Goal: Information Seeking & Learning: Check status

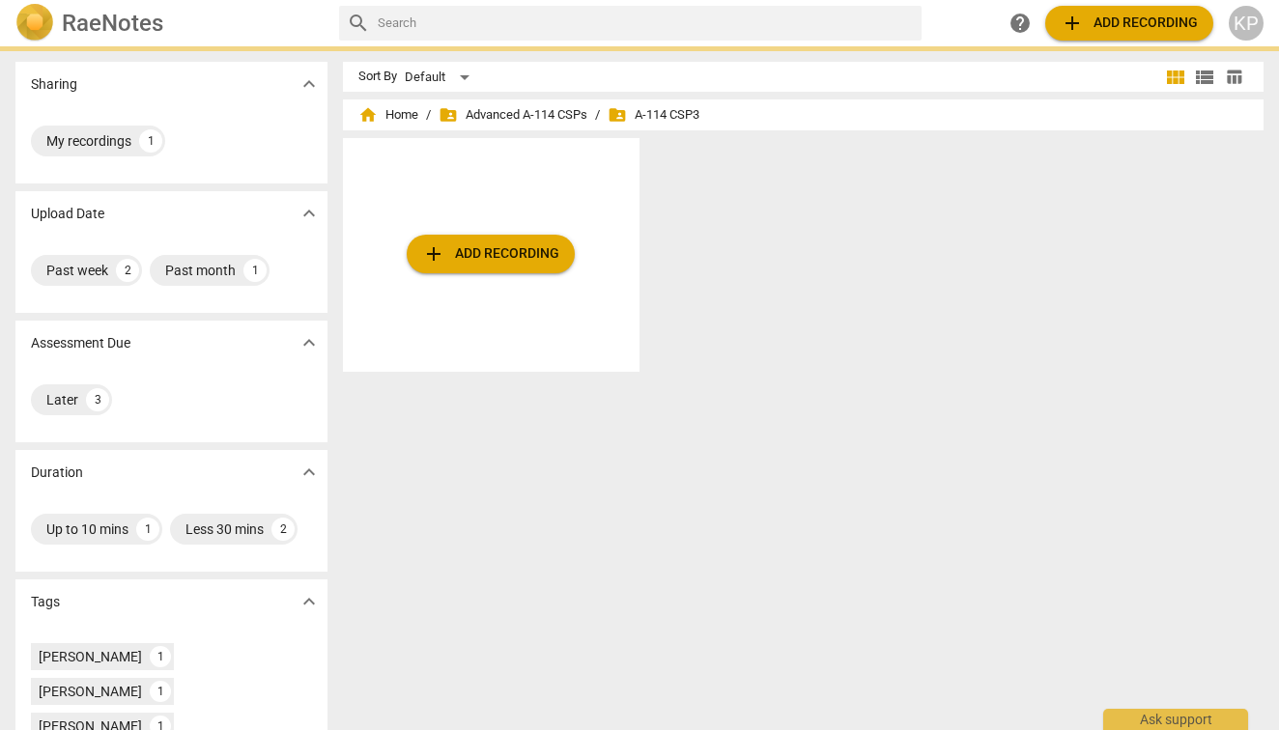
click at [479, 471] on div "Sort By Default view_module view_list table_chart home Home / folder_shared Adv…" at bounding box center [811, 388] width 936 height 653
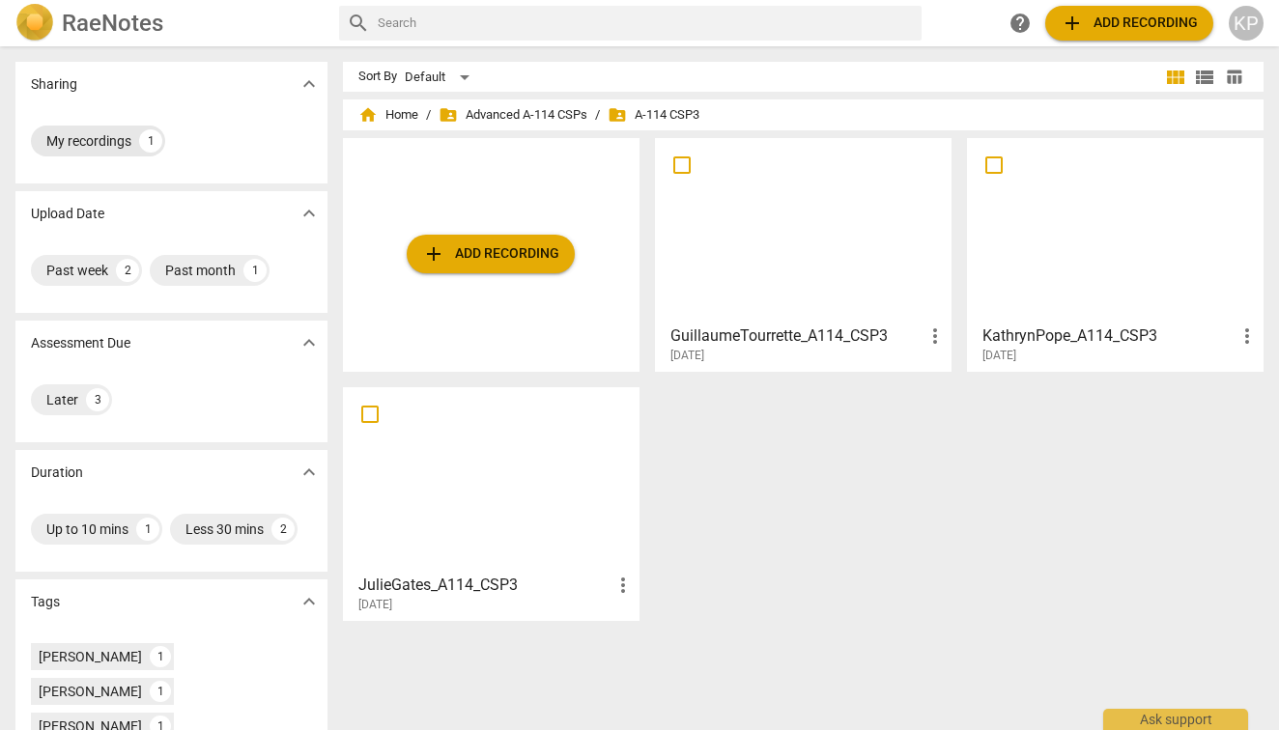
click at [92, 137] on div "My recordings" at bounding box center [88, 140] width 85 height 19
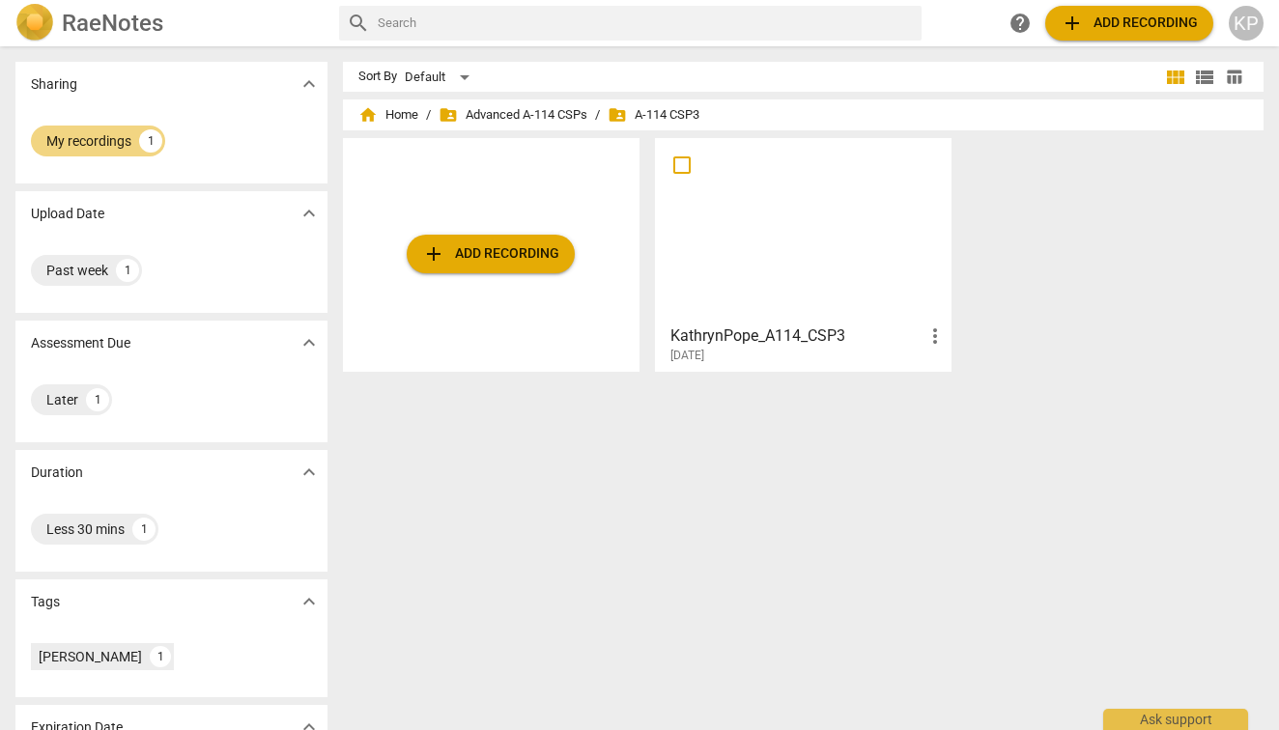
click at [109, 364] on div "Assessment Due expand_more" at bounding box center [171, 343] width 312 height 44
click at [849, 337] on h3 "KathrynPope_A114_CSP3" at bounding box center [796, 336] width 253 height 23
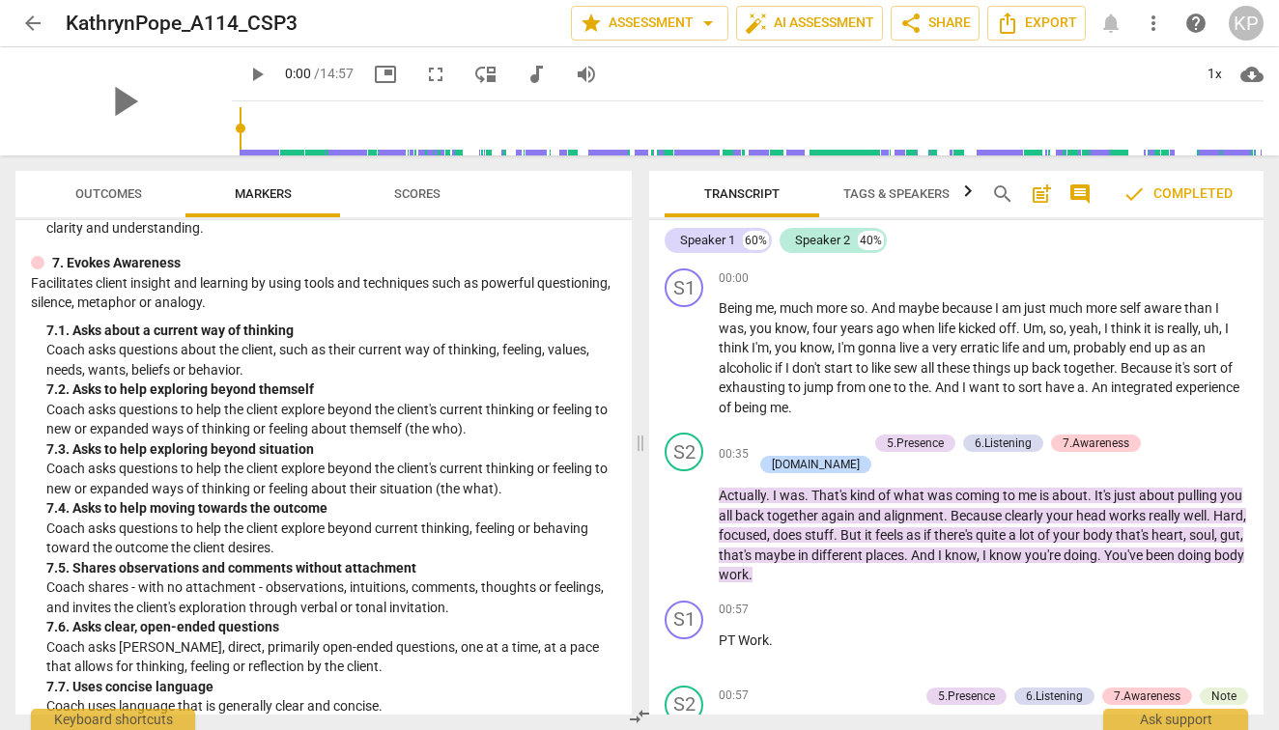
scroll to position [1493, 0]
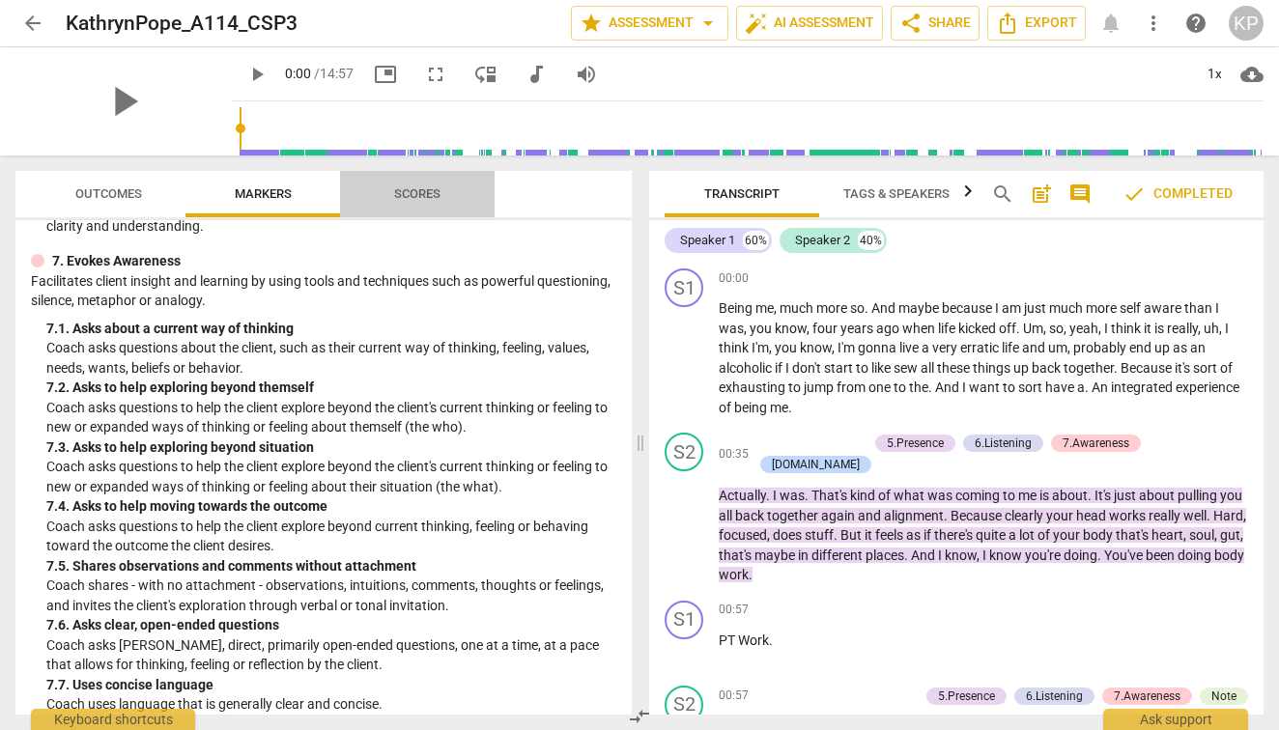
click at [435, 198] on span "Scores" at bounding box center [417, 193] width 46 height 14
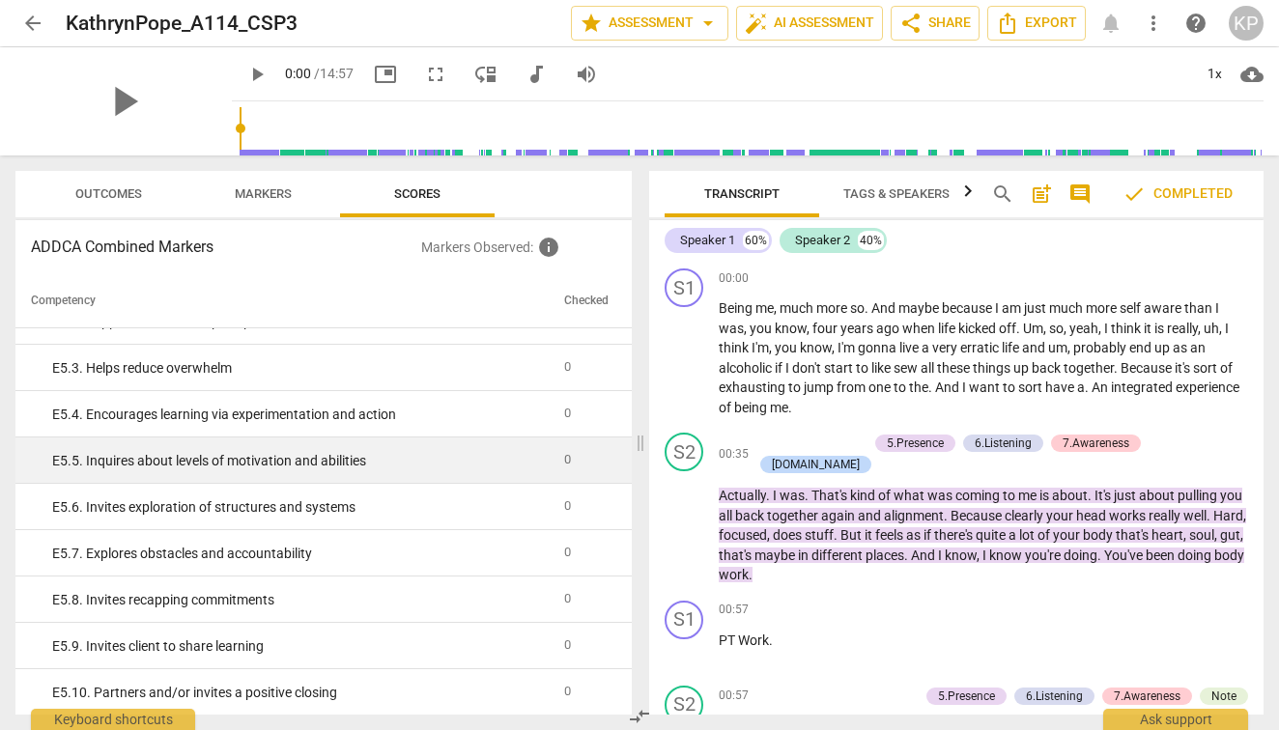
scroll to position [0, 0]
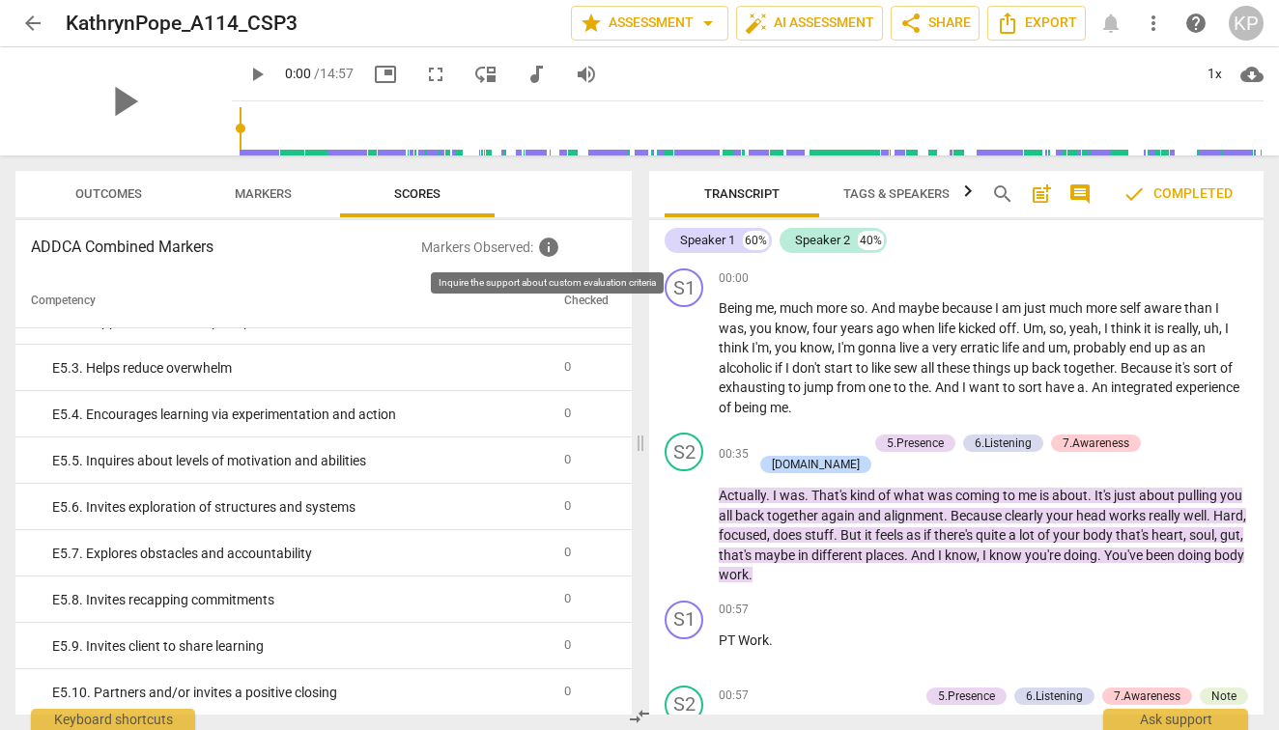
click at [543, 243] on span "info" at bounding box center [548, 247] width 23 height 23
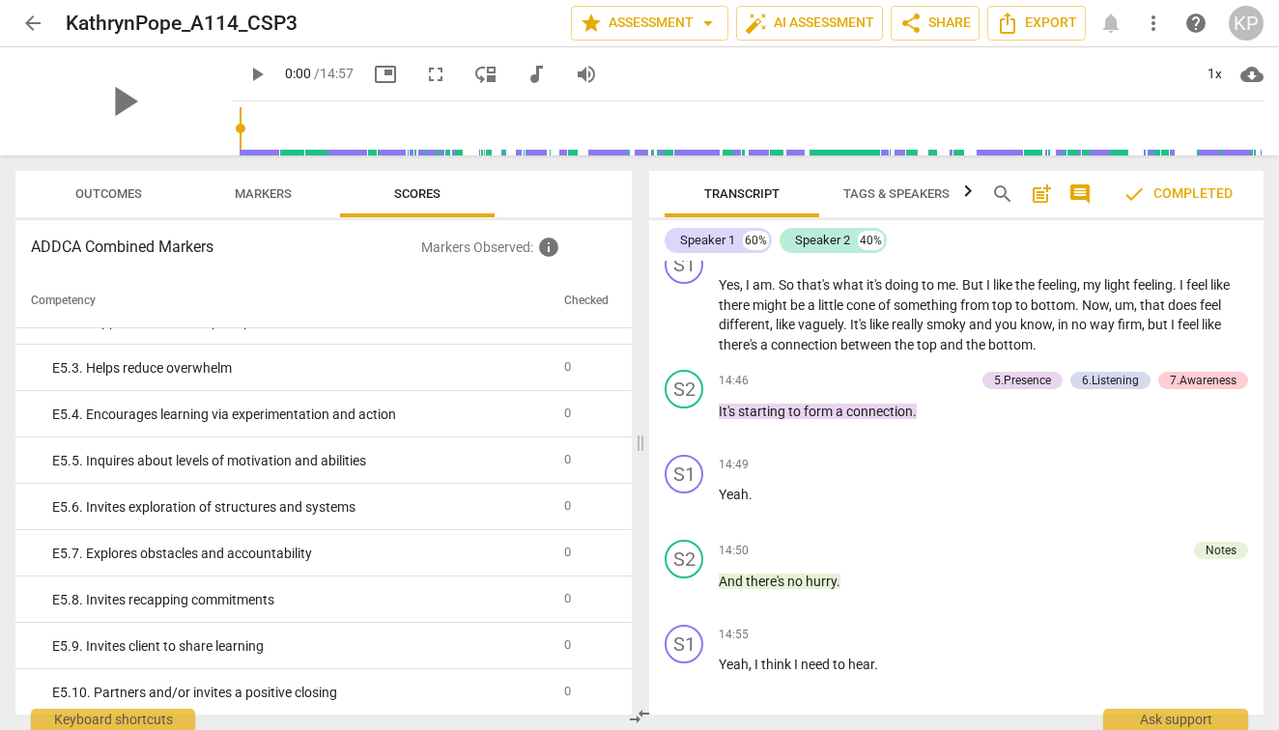
click at [286, 190] on span "Markers" at bounding box center [263, 193] width 57 height 14
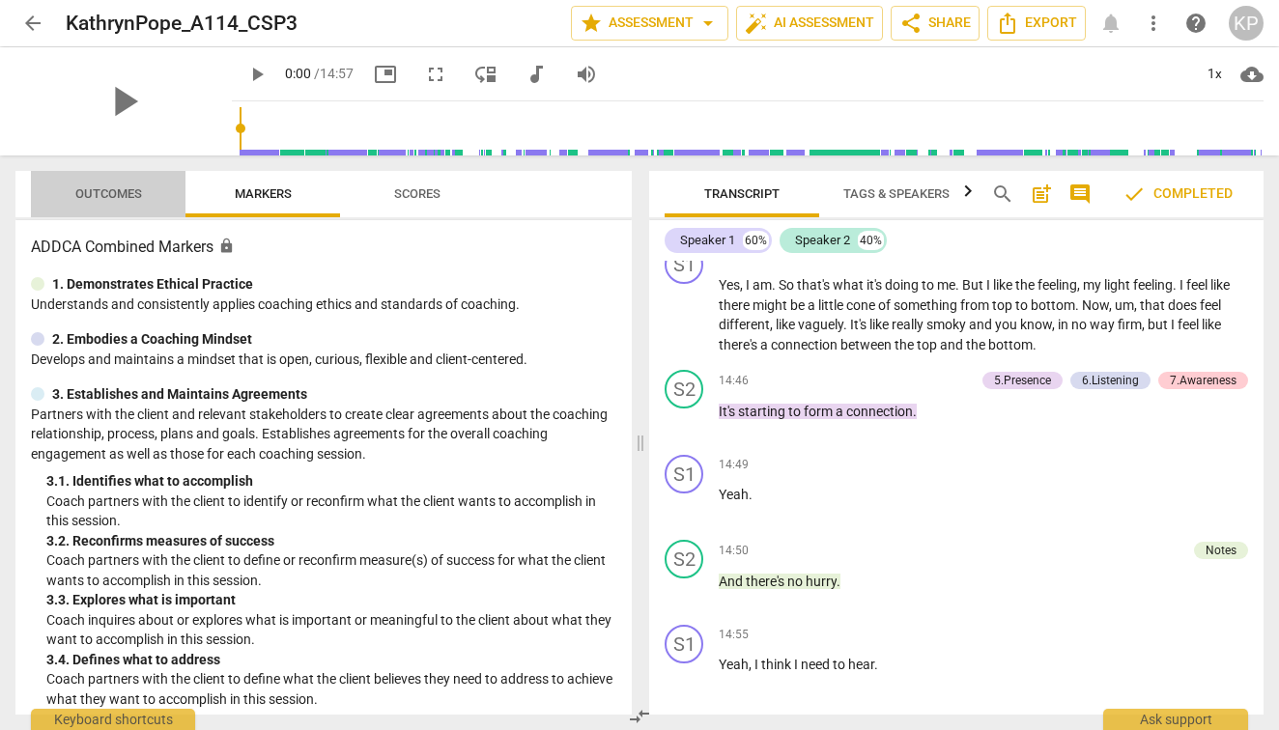
click at [127, 195] on span "Outcomes" at bounding box center [108, 193] width 67 height 14
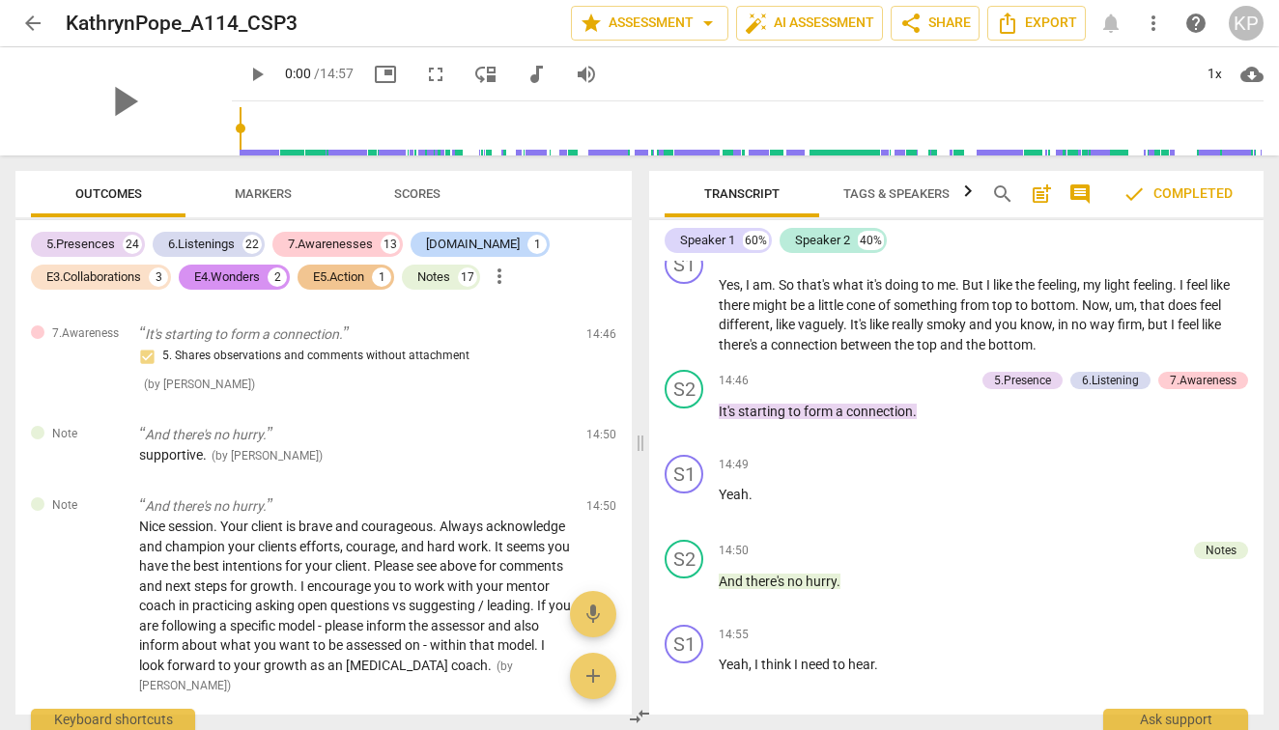
scroll to position [11110, 0]
click at [30, 19] on span "arrow_back" at bounding box center [32, 23] width 23 height 23
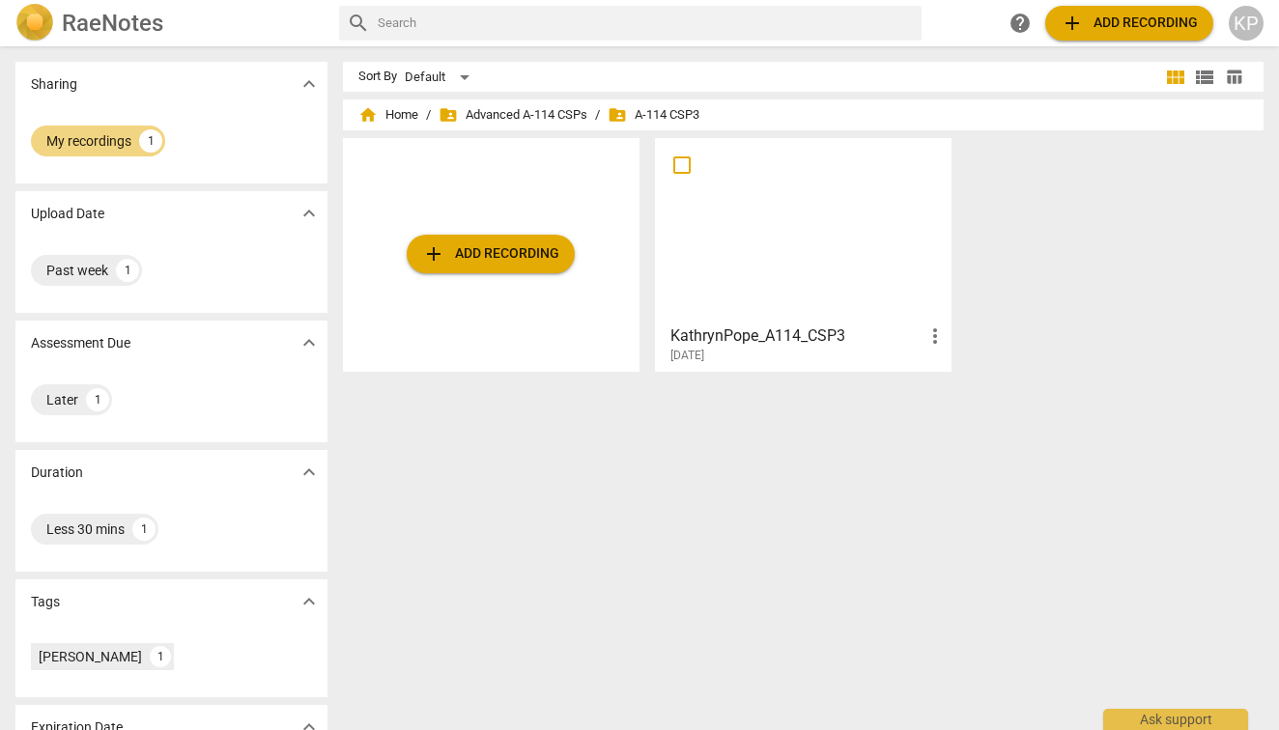
click at [674, 115] on span "folder_shared A-114 CSP3" at bounding box center [653, 114] width 92 height 19
click at [520, 119] on span "folder_shared Advanced A-114 CSPs" at bounding box center [512, 114] width 149 height 19
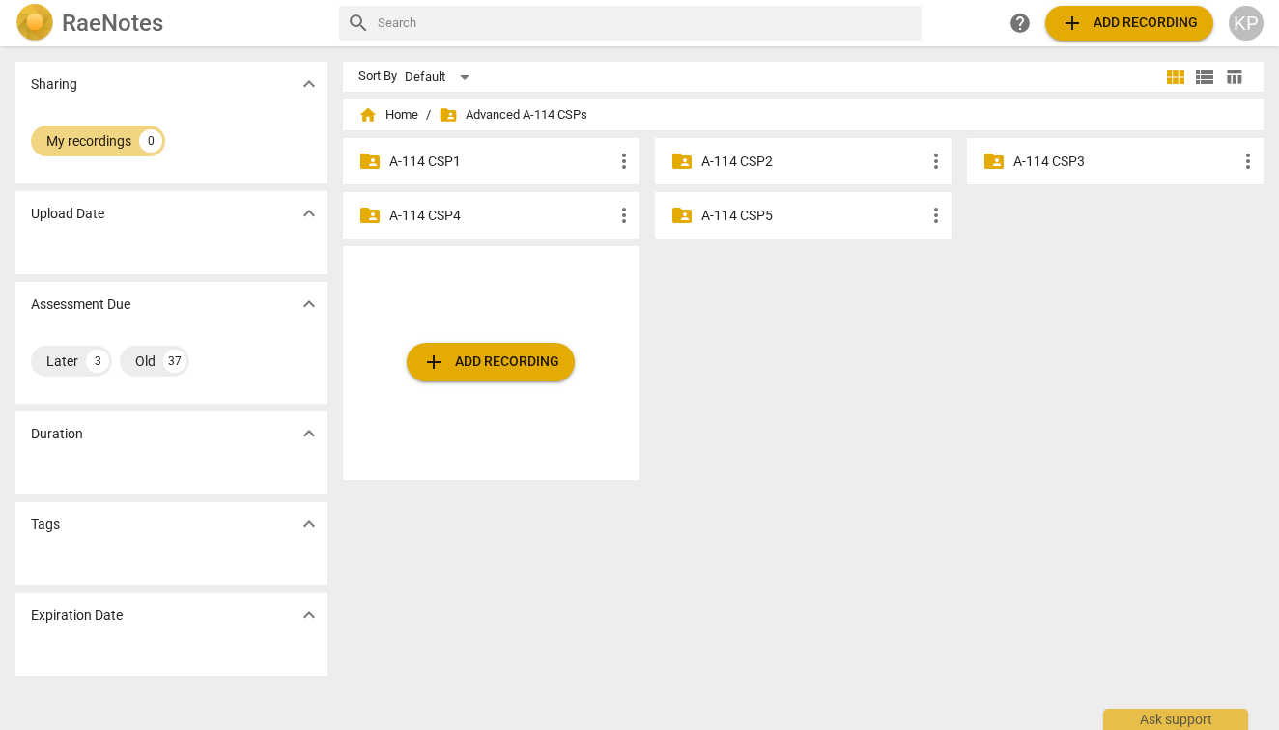
click at [1031, 157] on p "A-114 CSP3" at bounding box center [1124, 162] width 223 height 20
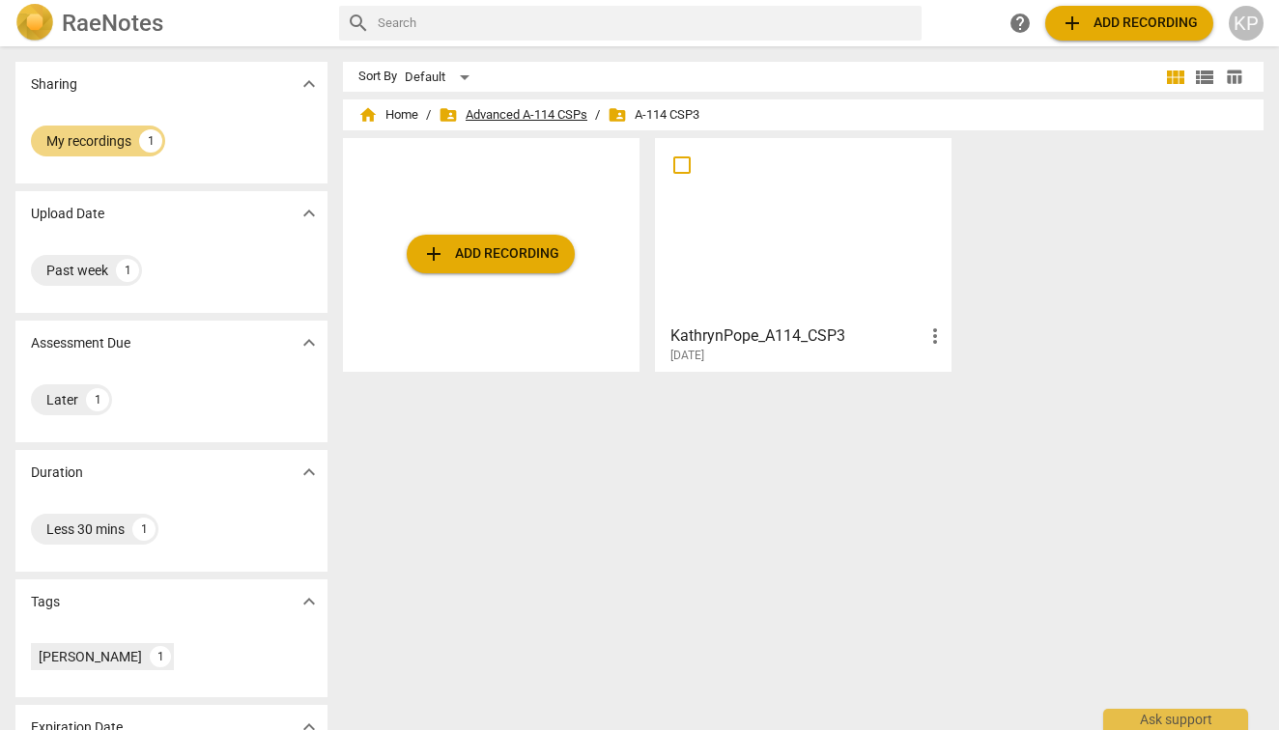
click at [494, 116] on span "folder_shared Advanced A-114 CSPs" at bounding box center [512, 114] width 149 height 19
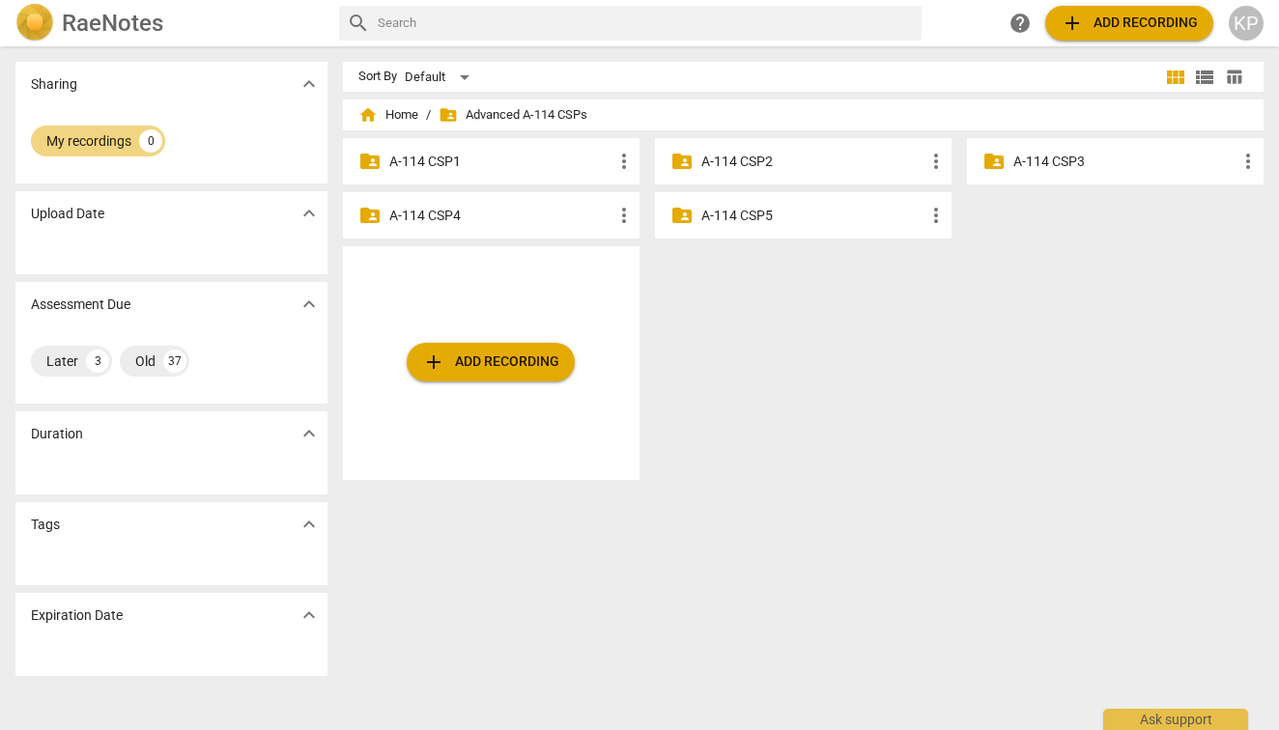
click at [507, 115] on span "folder_shared Advanced A-114 CSPs" at bounding box center [512, 114] width 149 height 19
click at [398, 119] on span "home Home" at bounding box center [388, 114] width 60 height 19
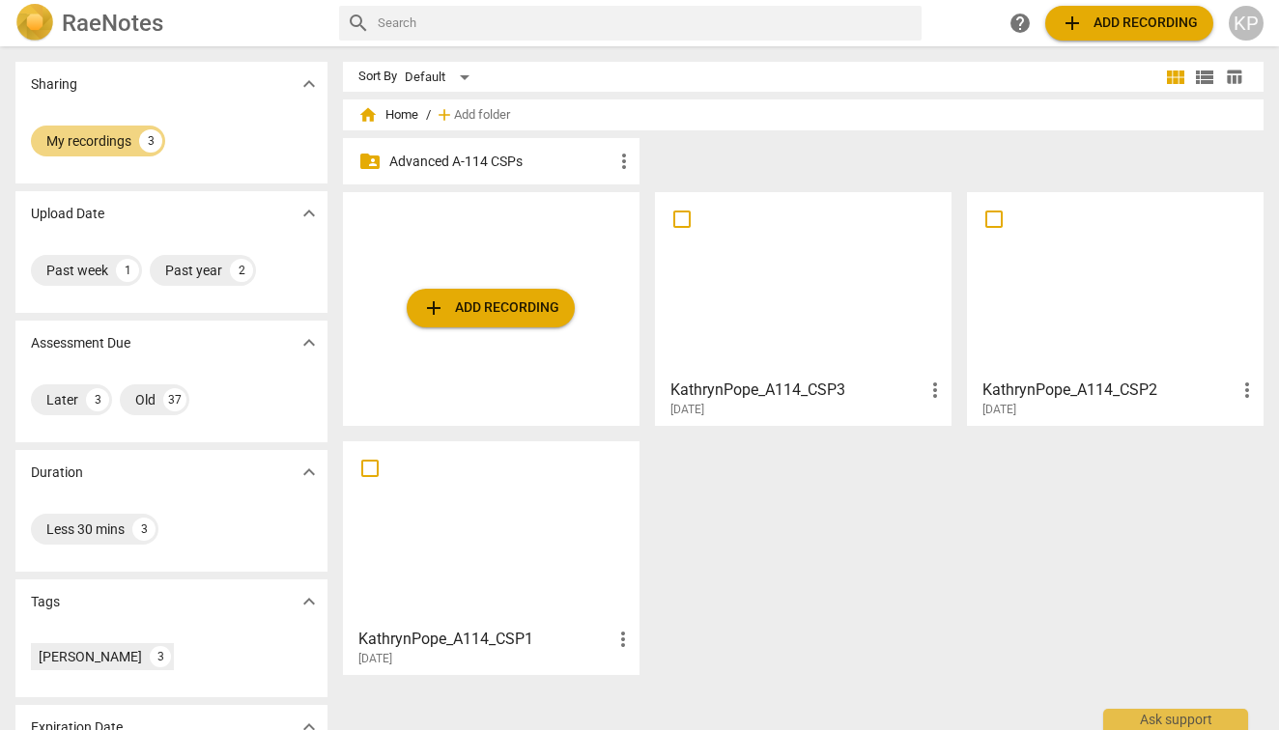
click at [405, 159] on p "Advanced A-114 CSPs" at bounding box center [500, 162] width 223 height 20
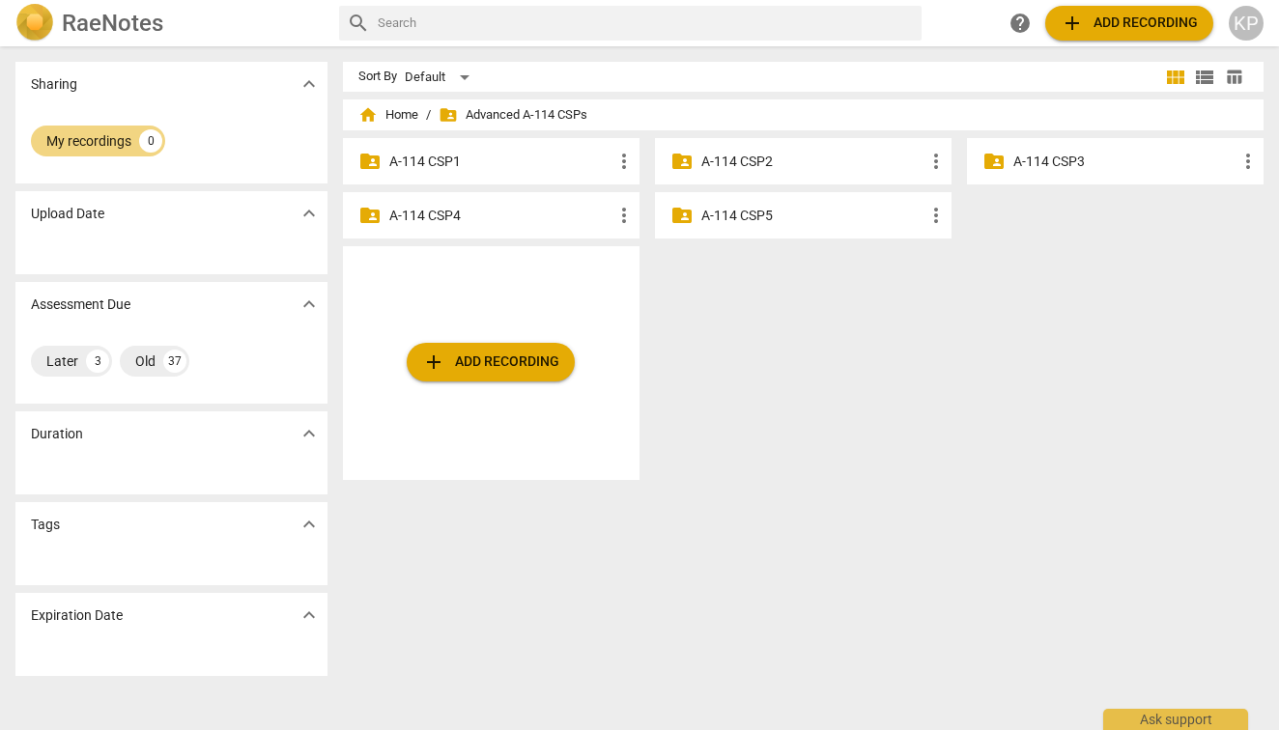
click at [1028, 165] on p "A-114 CSP3" at bounding box center [1124, 162] width 223 height 20
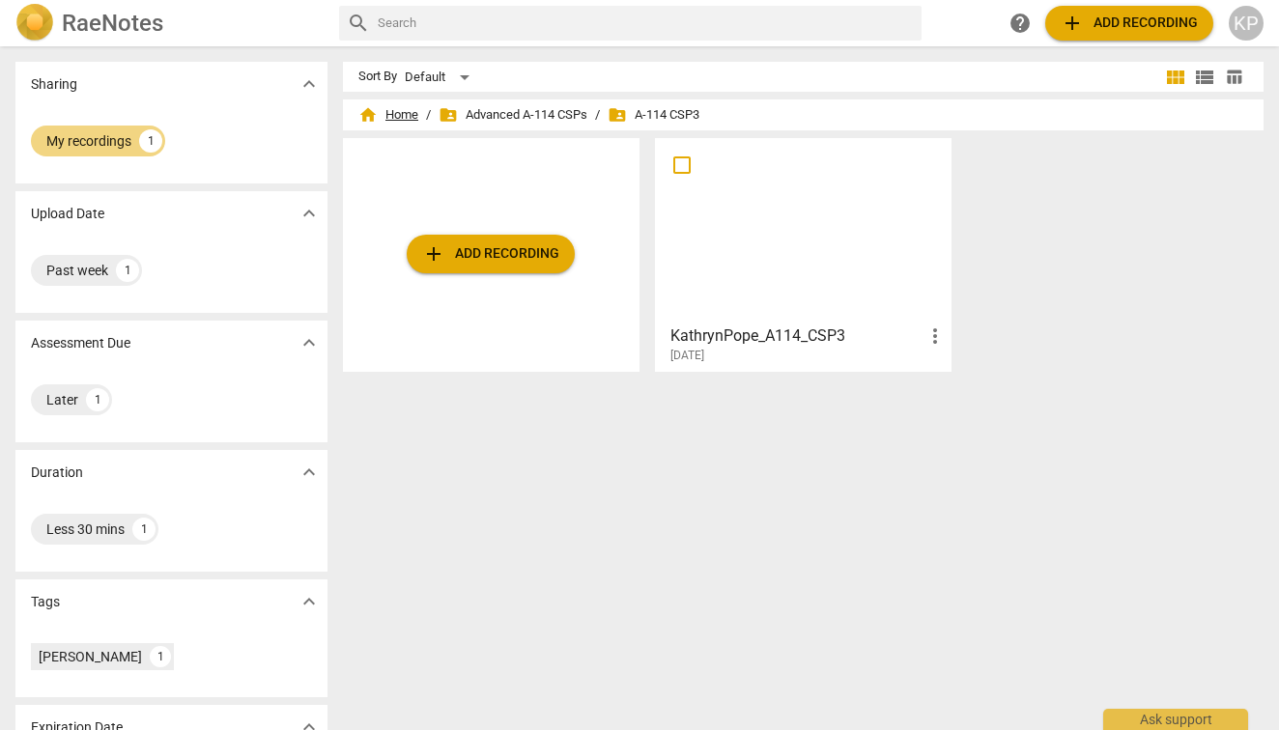
click at [381, 113] on span "home Home" at bounding box center [388, 114] width 60 height 19
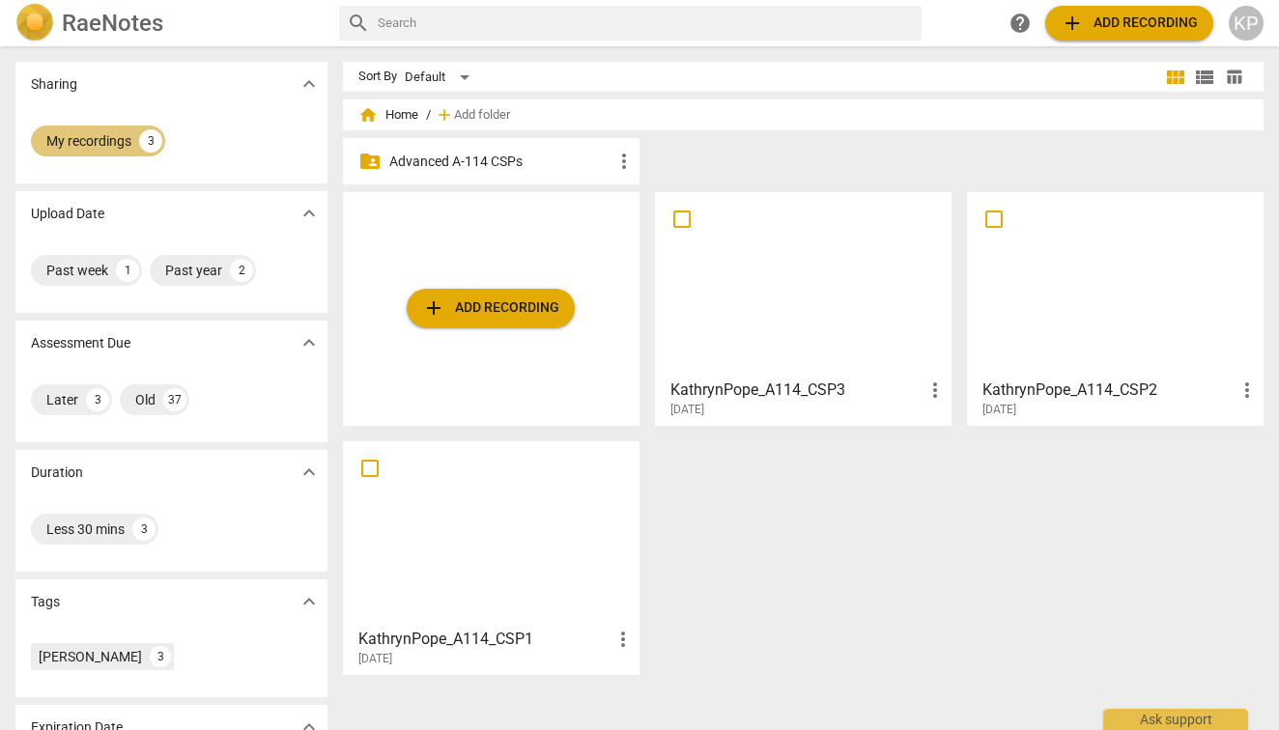
click at [155, 143] on div "3" at bounding box center [150, 140] width 23 height 23
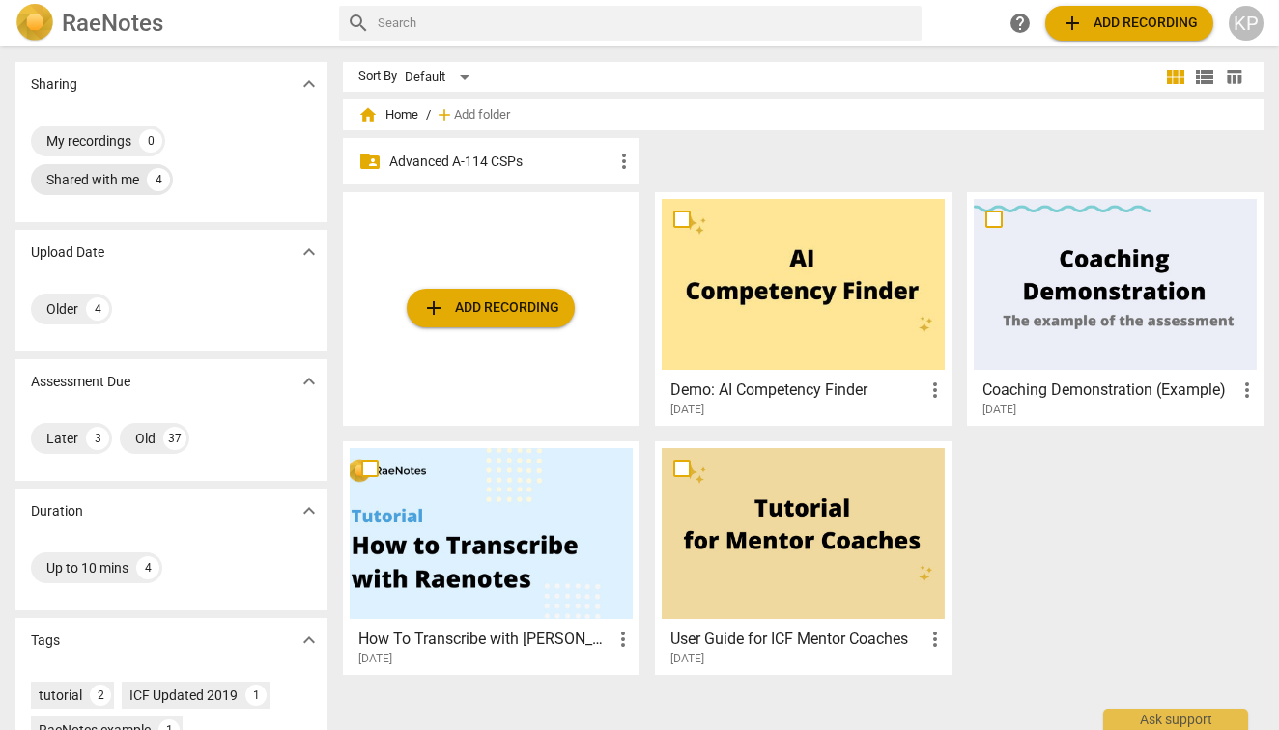
click at [114, 181] on div "Shared with me" at bounding box center [92, 179] width 93 height 19
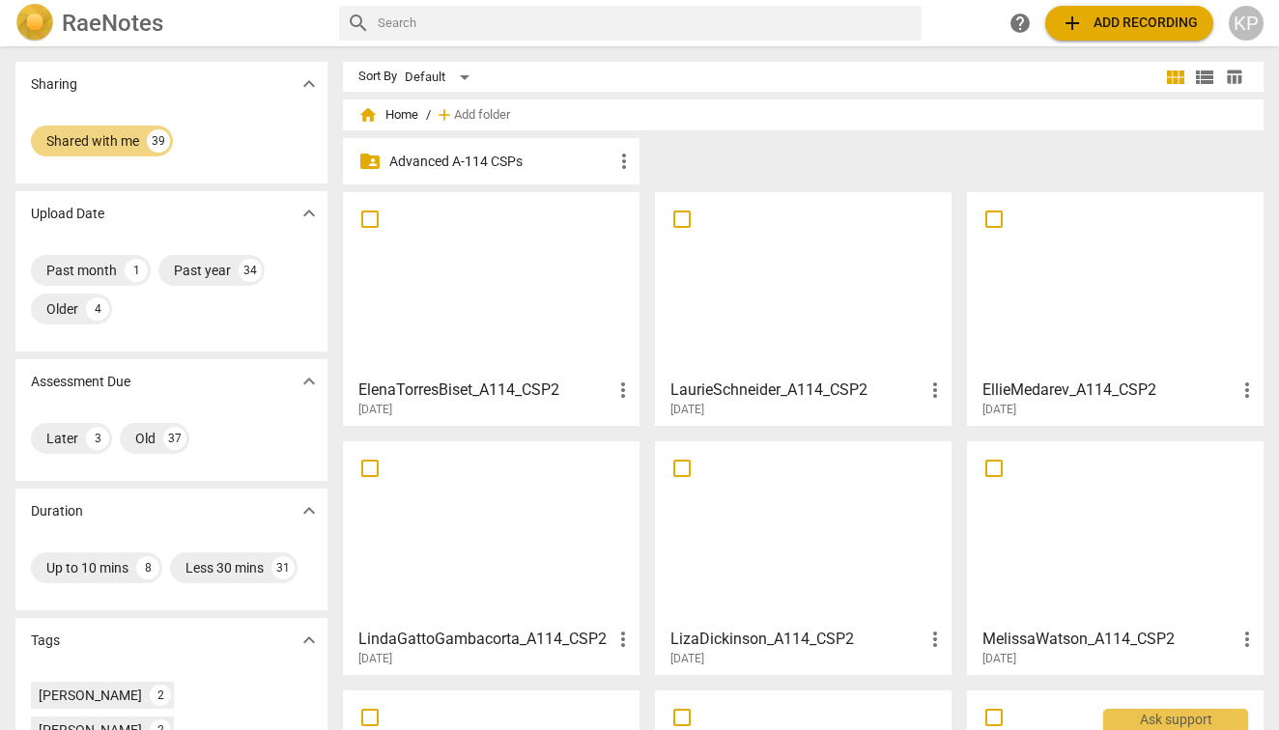
click at [489, 156] on p "Advanced A-114 CSPs" at bounding box center [500, 162] width 223 height 20
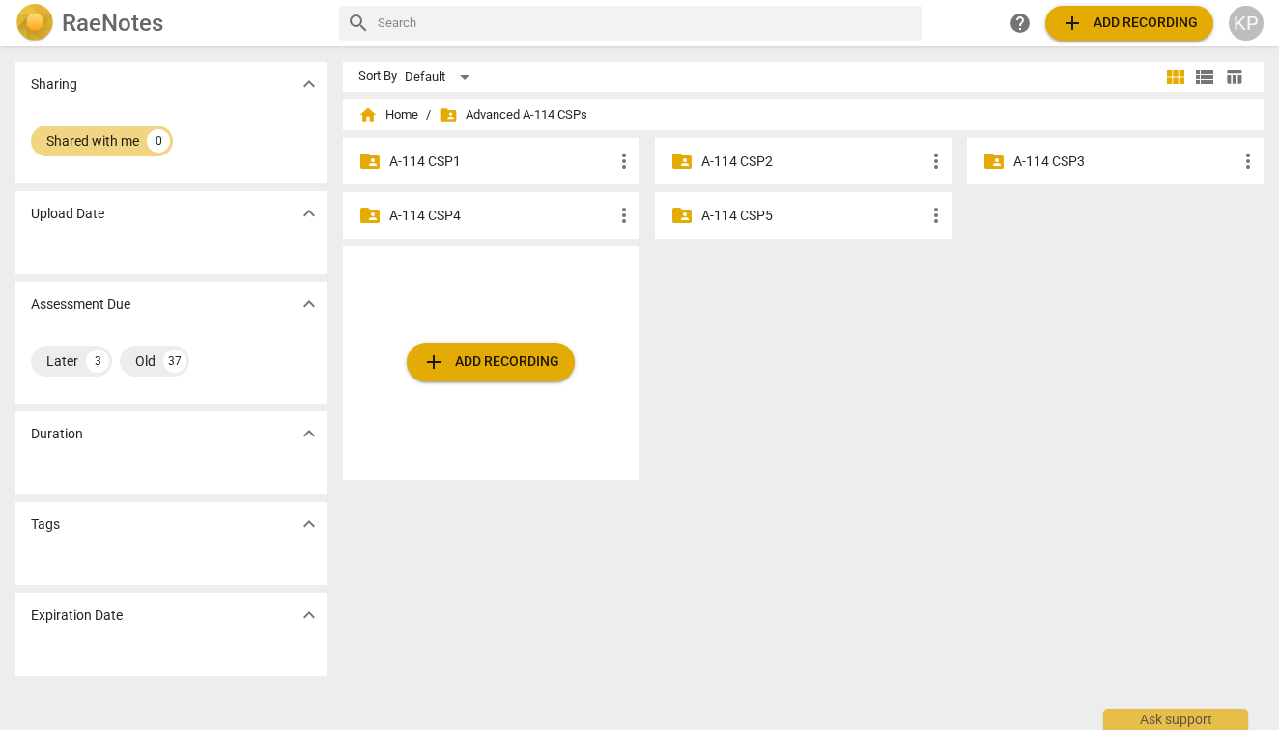
click at [1078, 159] on p "A-114 CSP3" at bounding box center [1124, 162] width 223 height 20
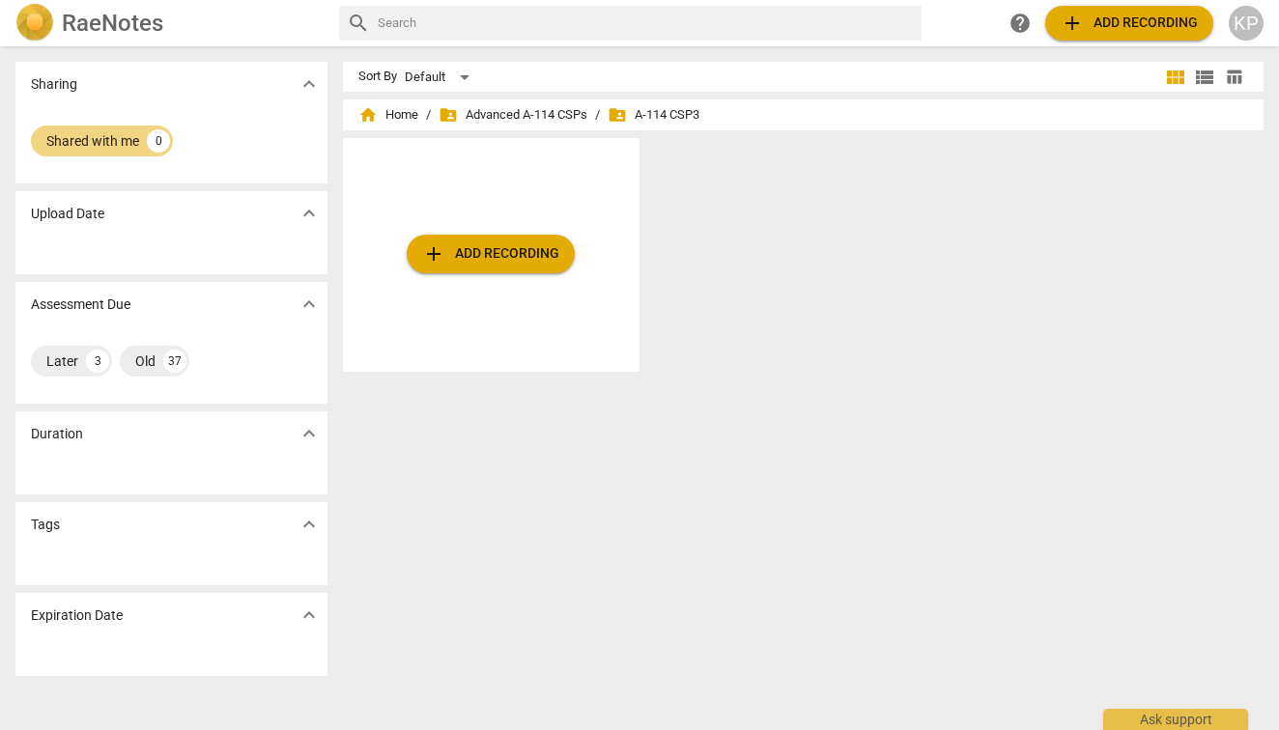
click at [653, 121] on span "folder_shared A-114 CSP3" at bounding box center [653, 114] width 92 height 19
click at [83, 357] on div "Later 3" at bounding box center [71, 361] width 81 height 31
click at [399, 112] on span "home Home" at bounding box center [388, 114] width 60 height 19
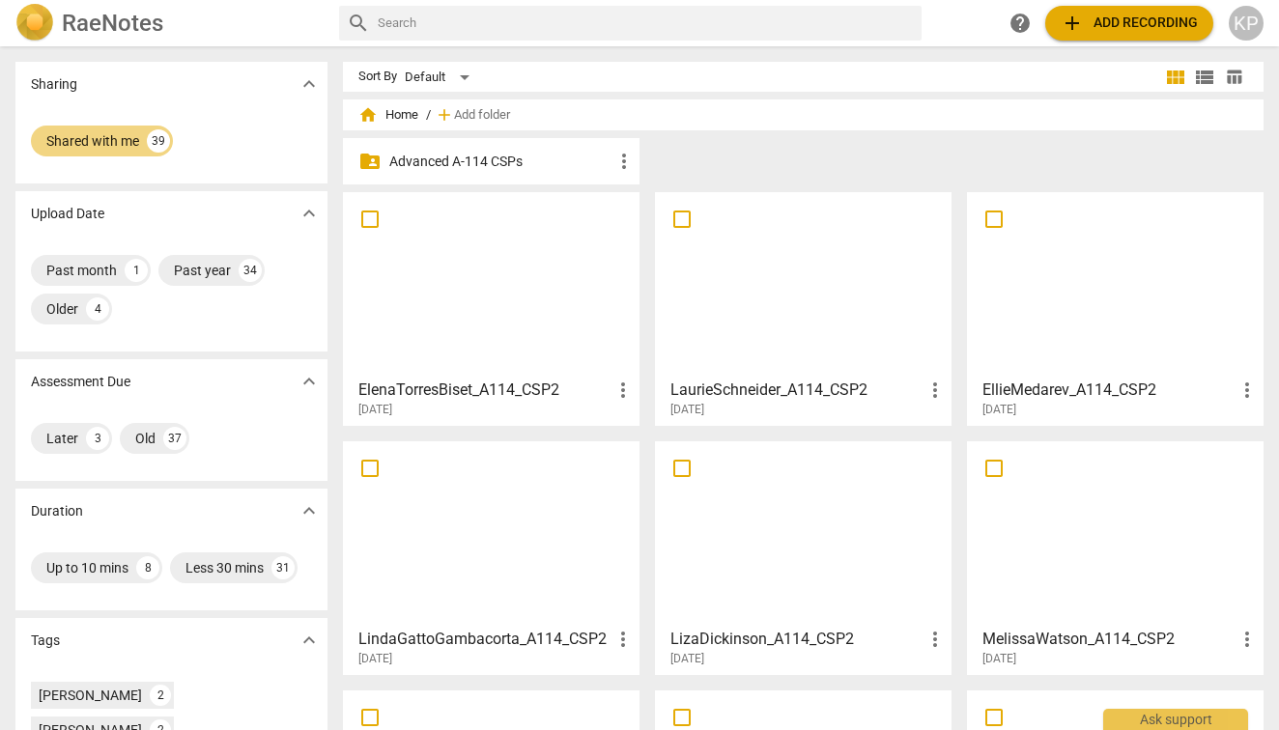
click at [434, 159] on p "Advanced A-114 CSPs" at bounding box center [500, 162] width 223 height 20
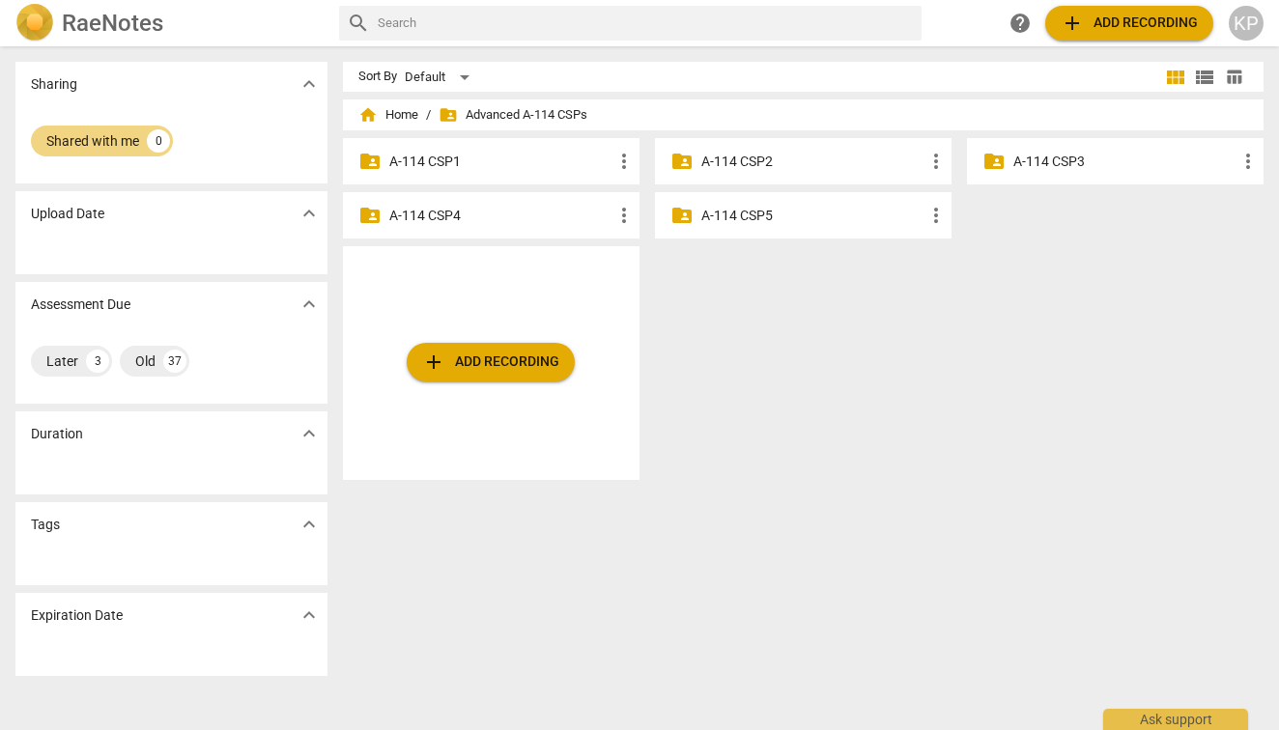
click at [423, 158] on p "A-114 CSP1" at bounding box center [500, 162] width 223 height 20
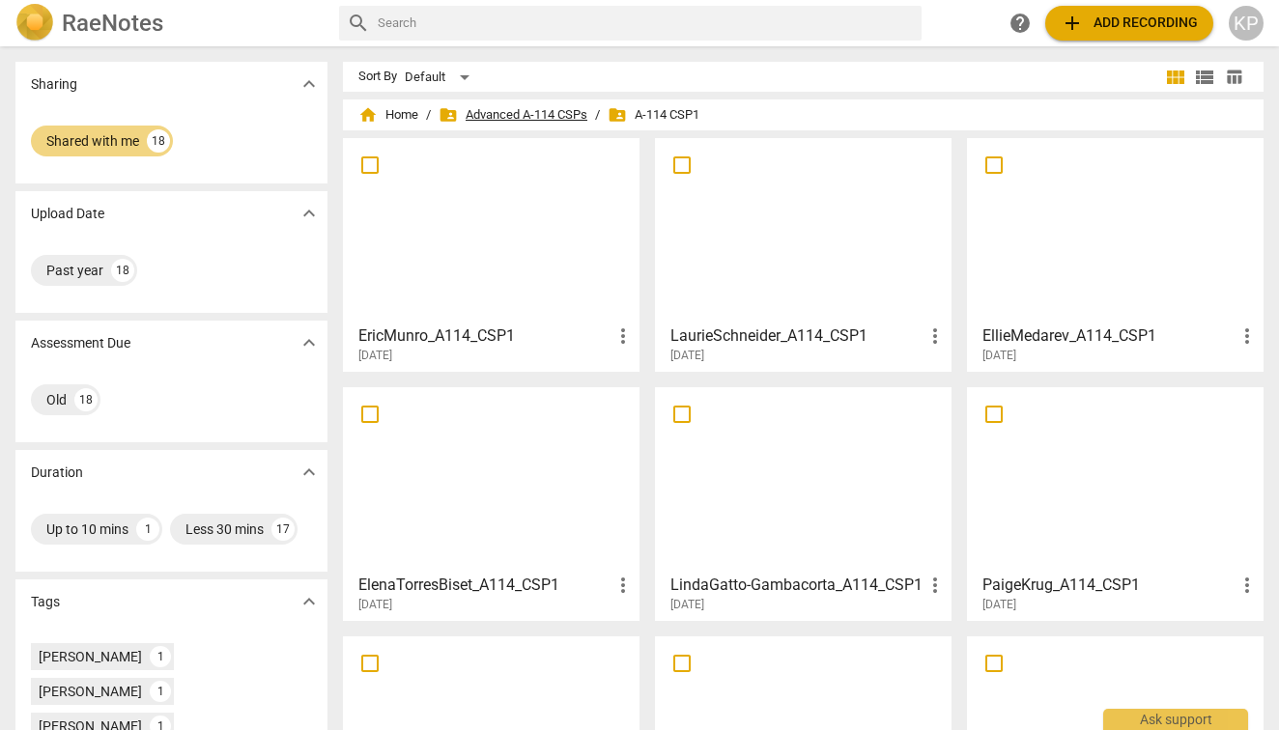
click at [563, 112] on span "folder_shared Advanced A-114 CSPs" at bounding box center [512, 114] width 149 height 19
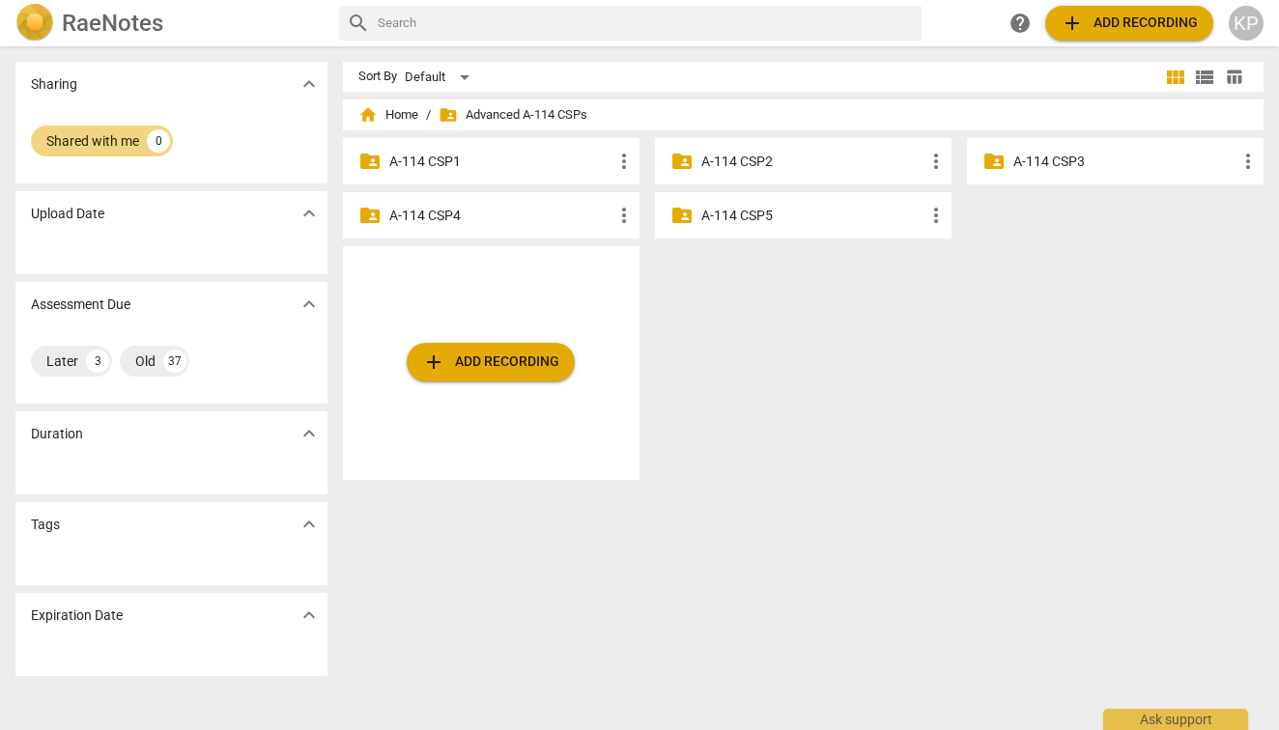
click at [746, 159] on p "A-114 CSP2" at bounding box center [812, 162] width 223 height 20
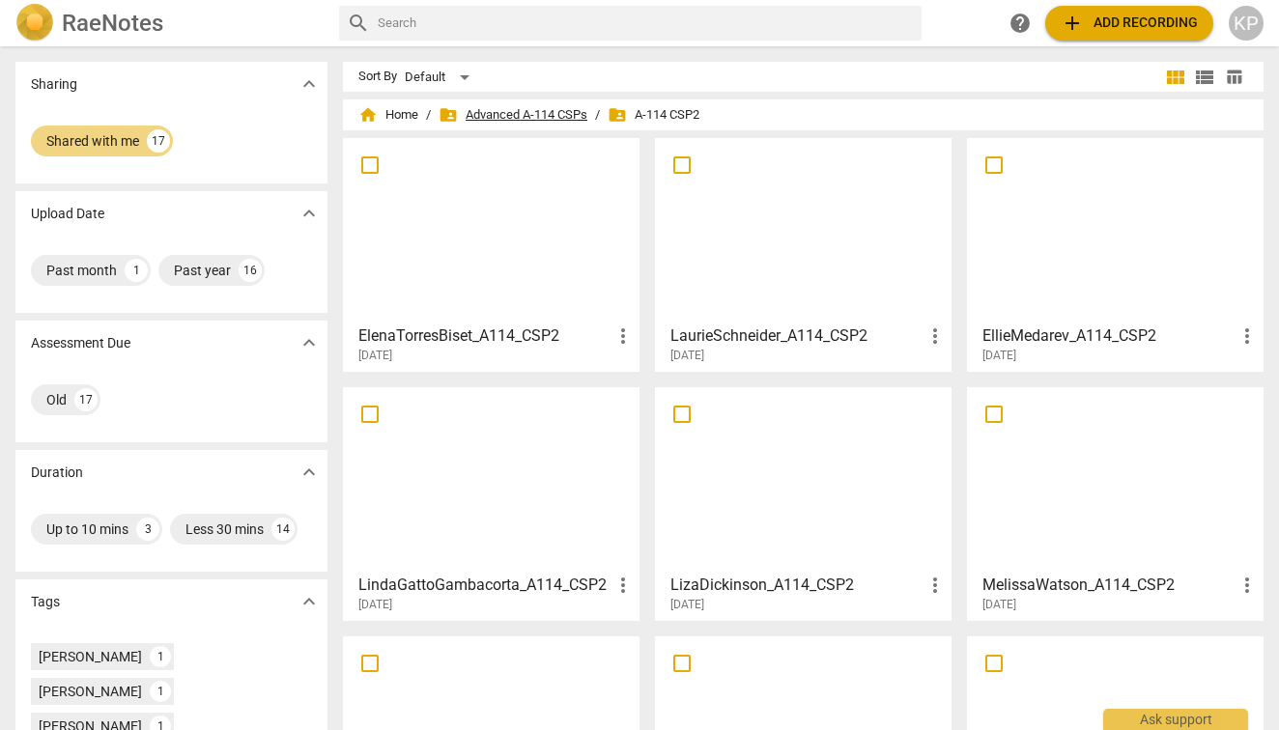
click at [553, 117] on span "folder_shared Advanced A-114 CSPs" at bounding box center [512, 114] width 149 height 19
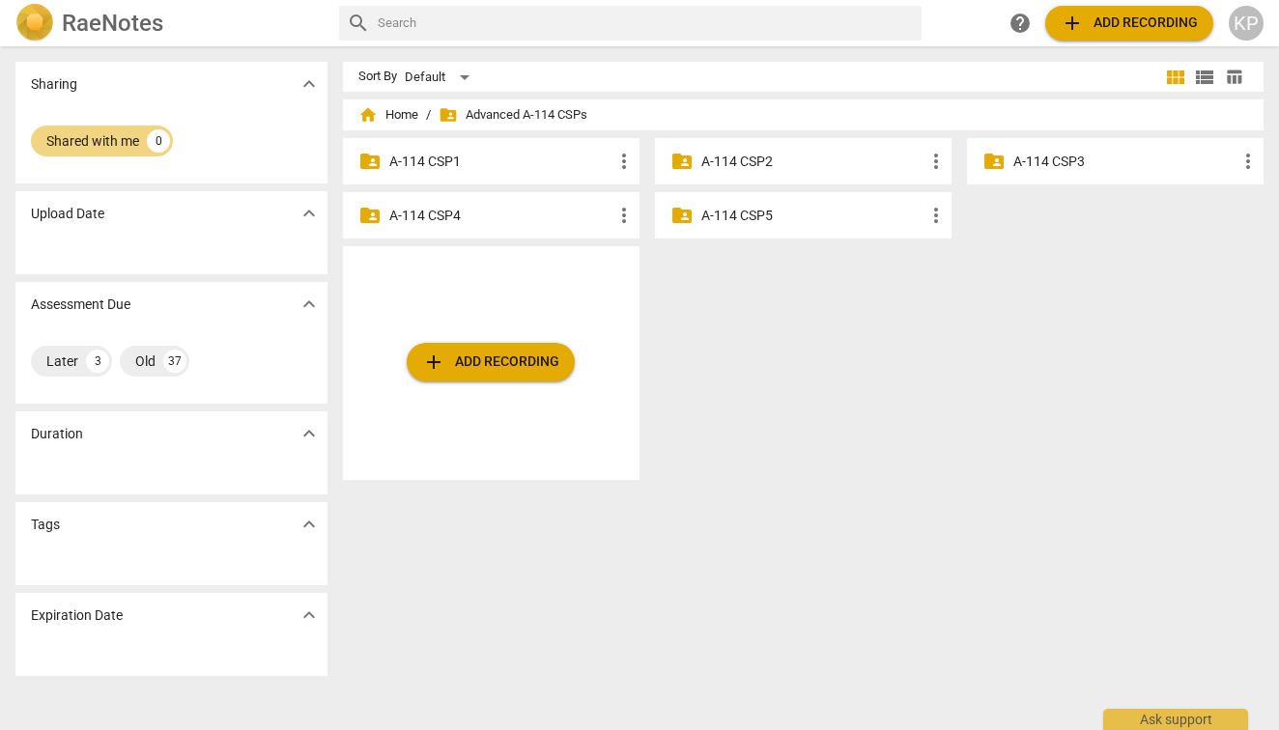
click at [1036, 163] on p "A-114 CSP3" at bounding box center [1124, 162] width 223 height 20
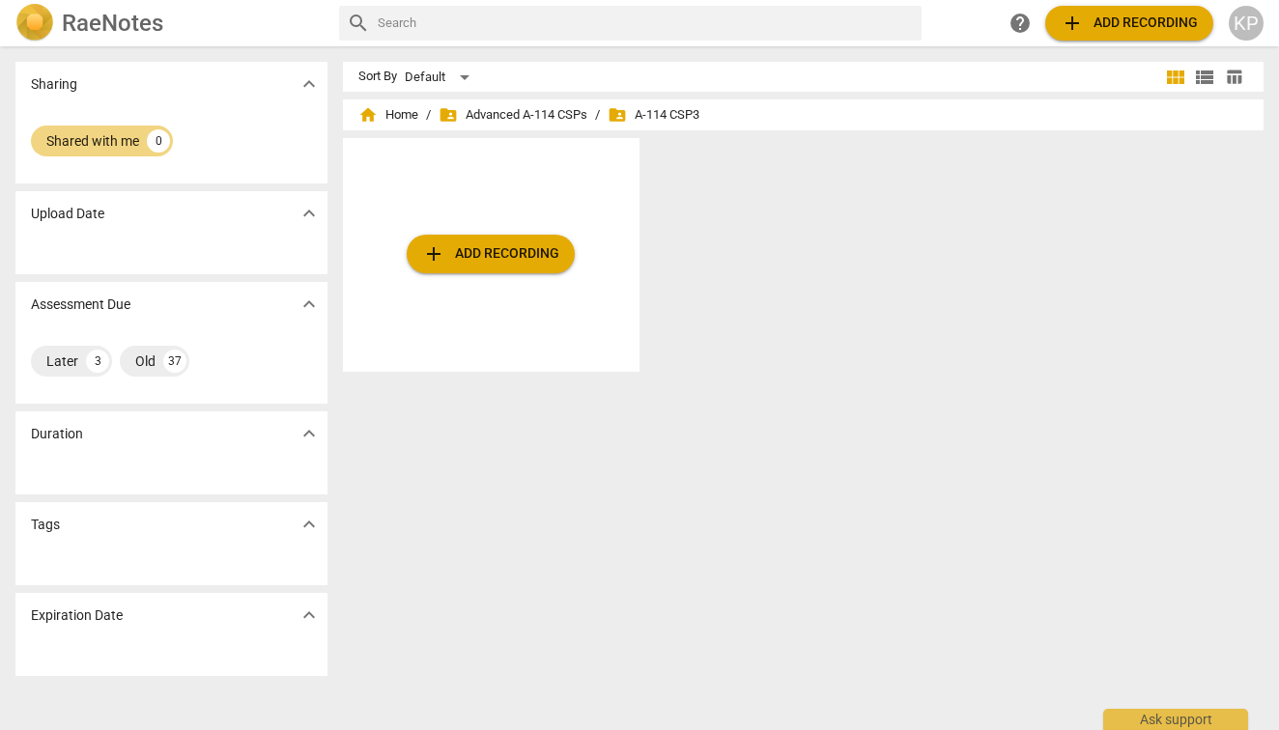
click at [662, 117] on span "folder_shared A-114 CSP3" at bounding box center [653, 114] width 92 height 19
click at [631, 112] on span "folder_shared A-114 CSP3" at bounding box center [653, 114] width 92 height 19
click at [156, 146] on div "0" at bounding box center [158, 140] width 23 height 23
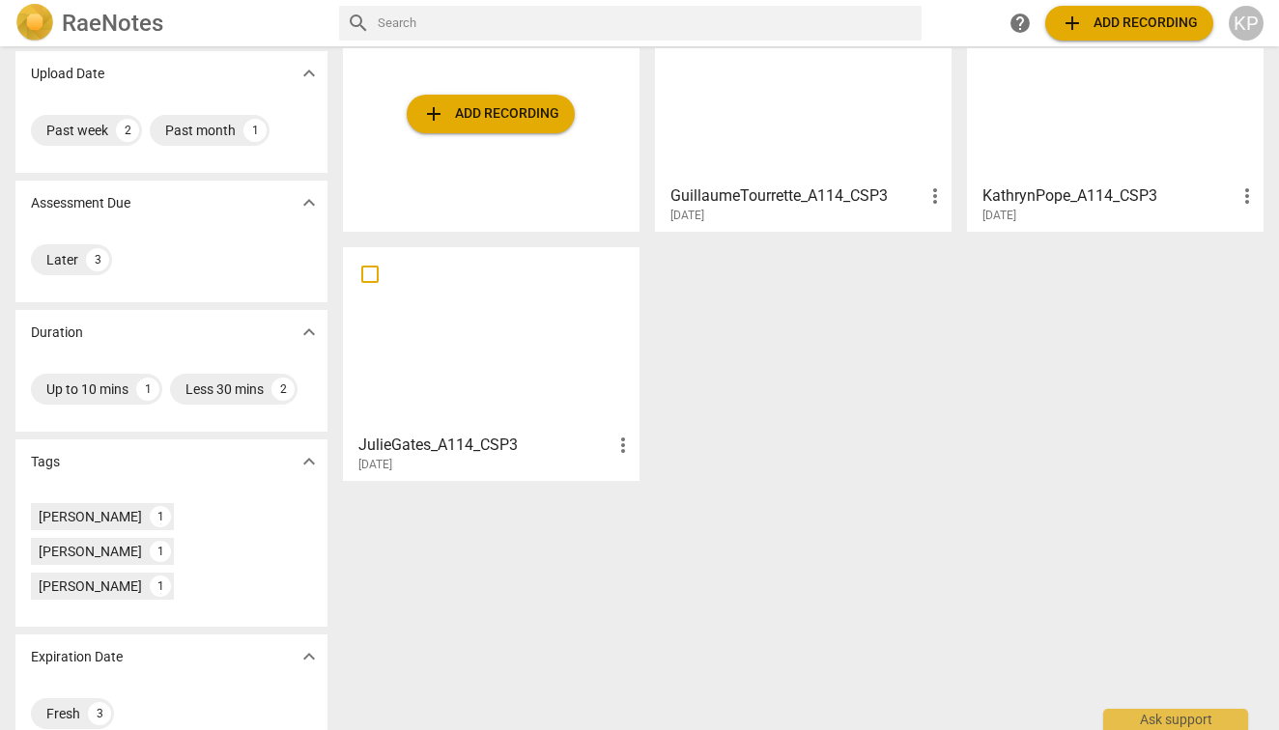
scroll to position [139, 0]
